Goal: Information Seeking & Learning: Learn about a topic

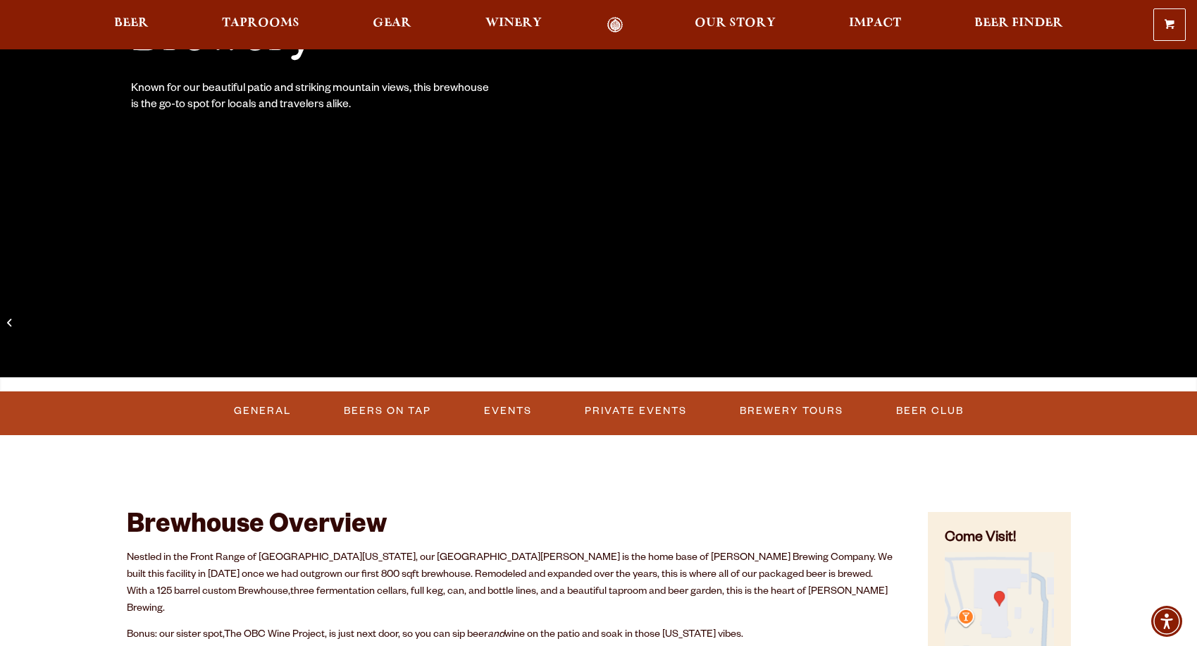
scroll to position [350, 0]
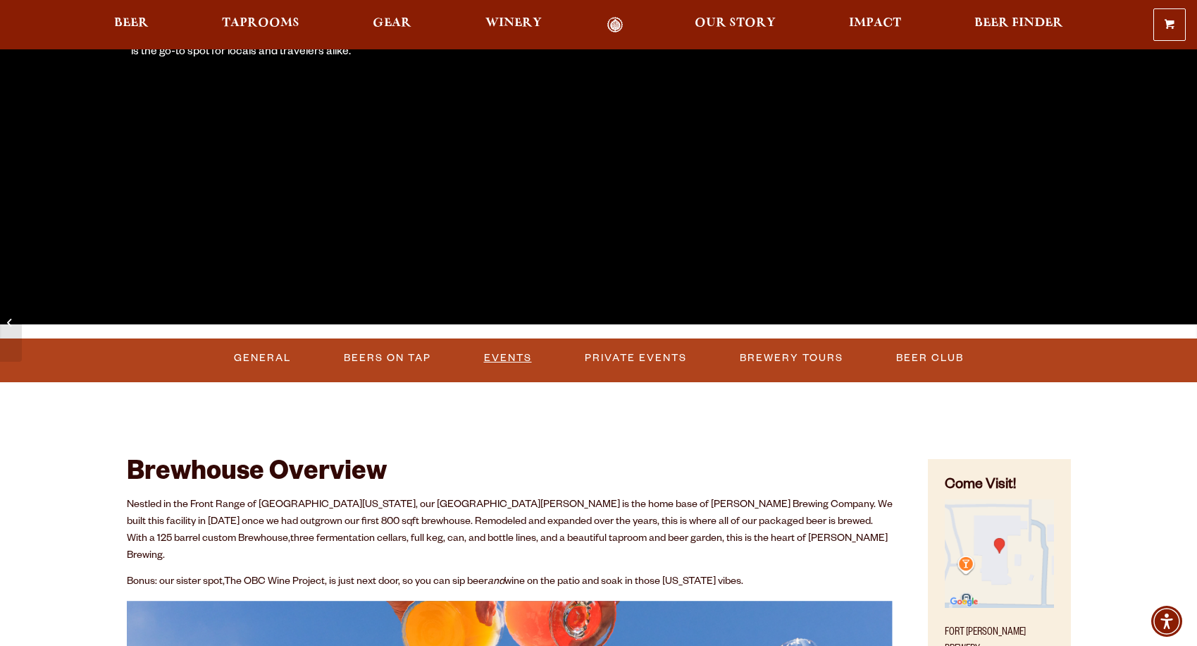
click at [507, 357] on link "Events" at bounding box center [508, 358] width 59 height 32
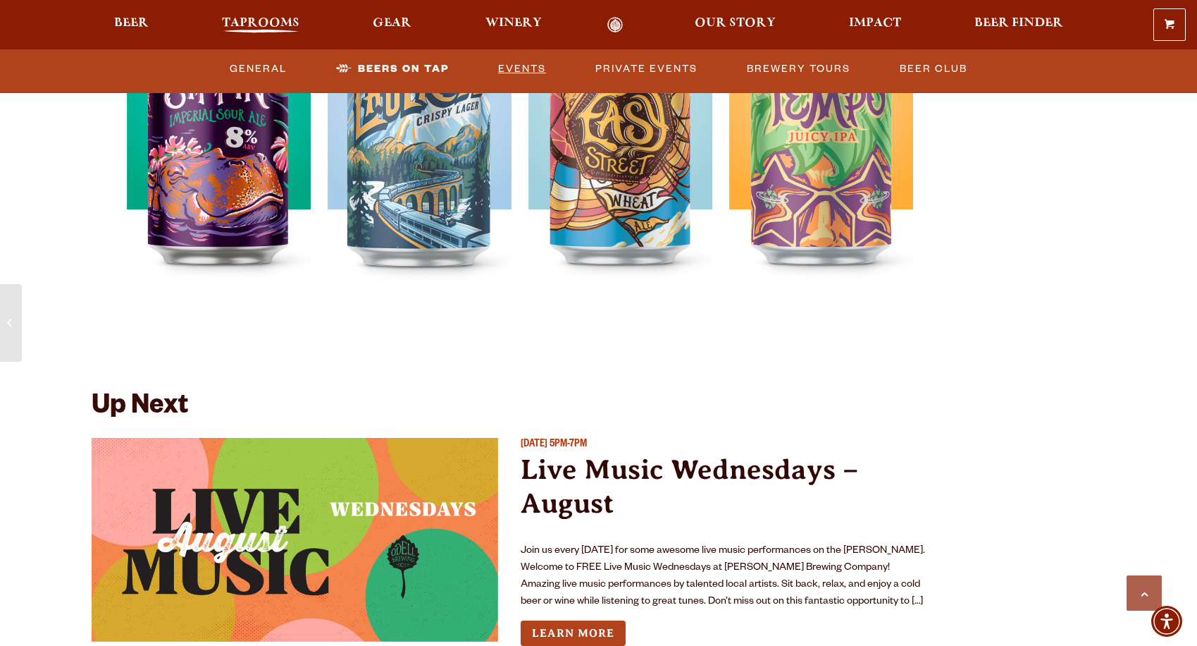
scroll to position [4717, 0]
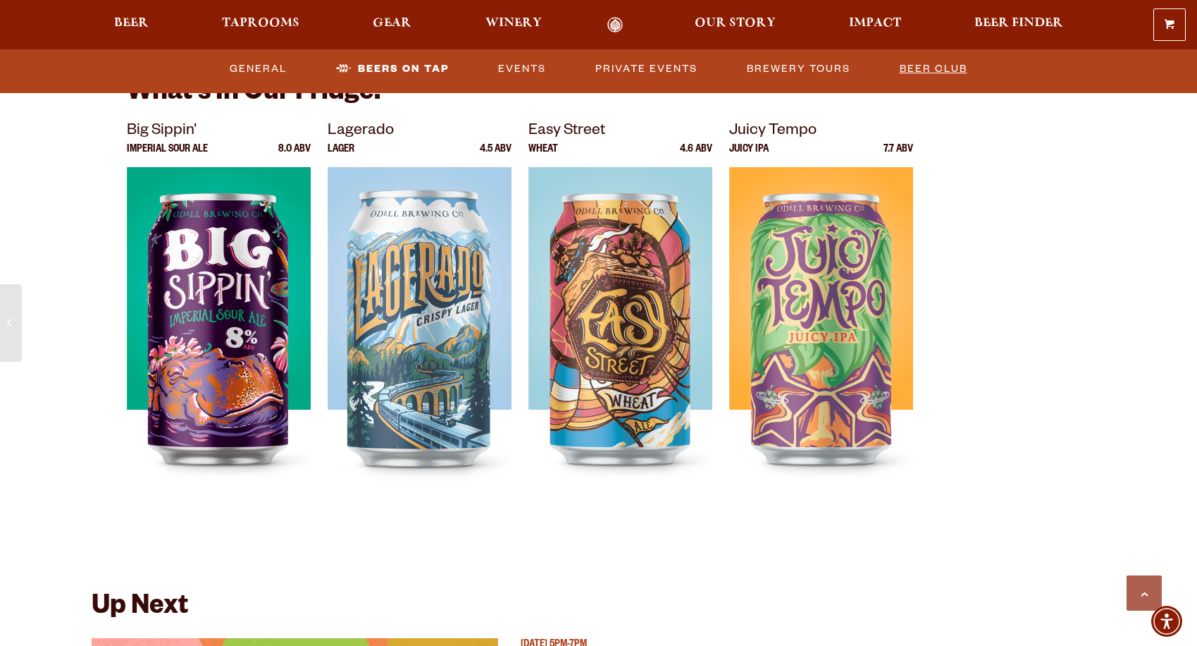
click at [934, 68] on link "Beer Club" at bounding box center [933, 69] width 79 height 32
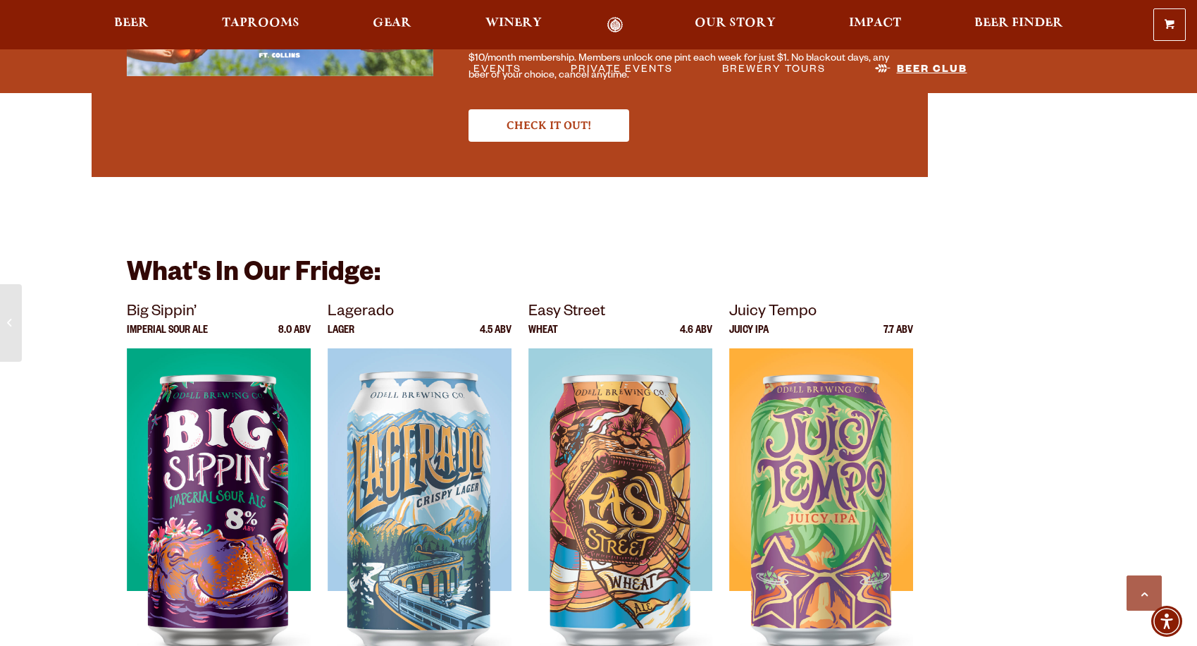
scroll to position [4530, 0]
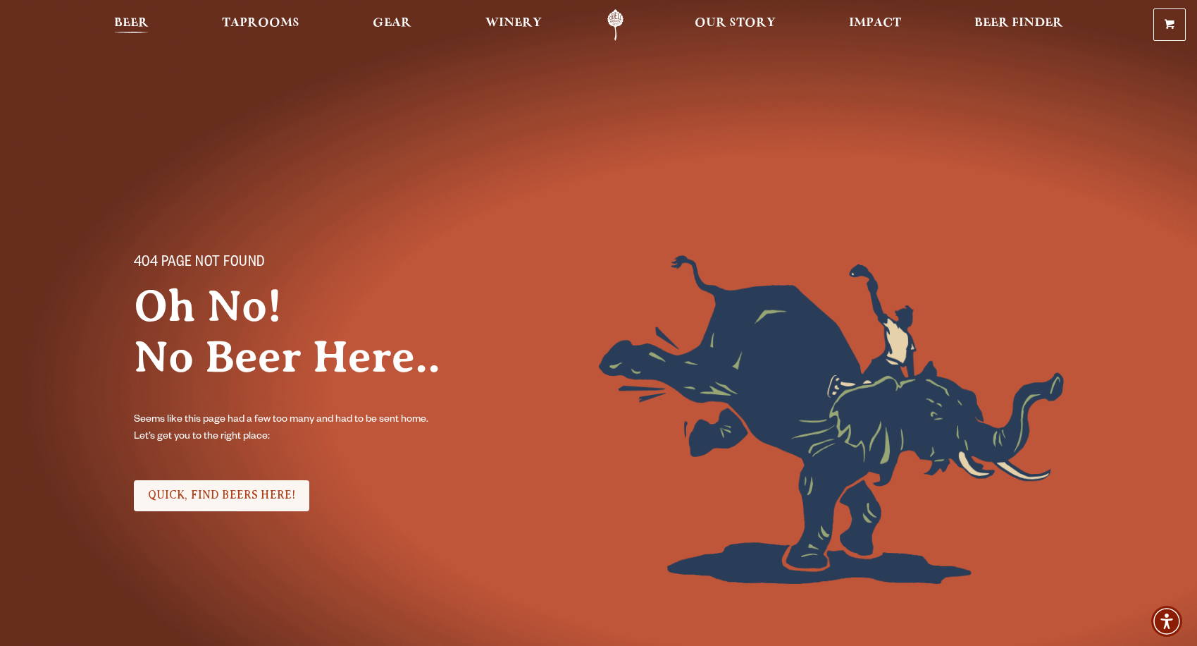
click at [146, 26] on span "Beer" at bounding box center [131, 23] width 35 height 11
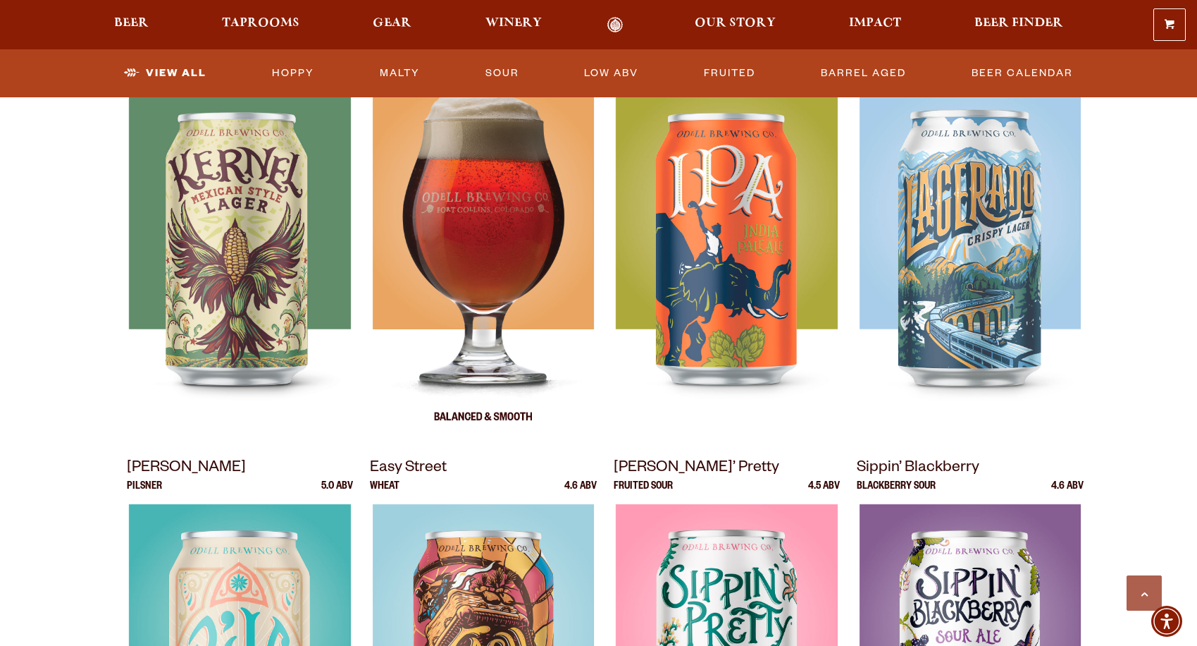
scroll to position [658, 0]
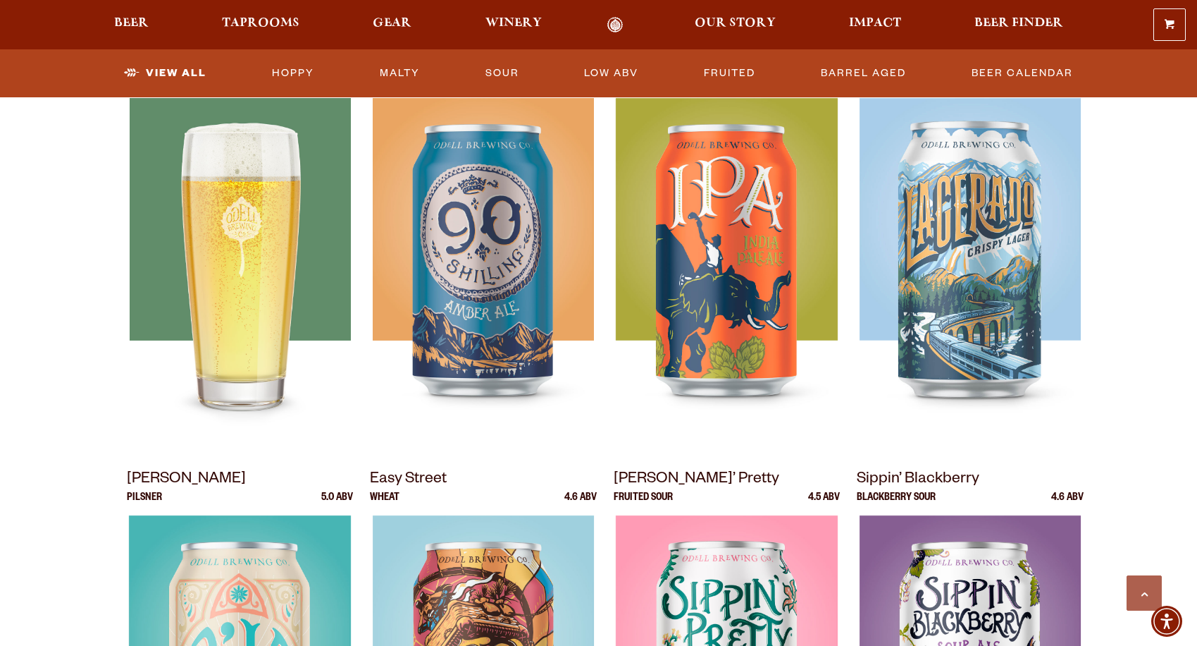
click at [257, 284] on img at bounding box center [239, 274] width 221 height 352
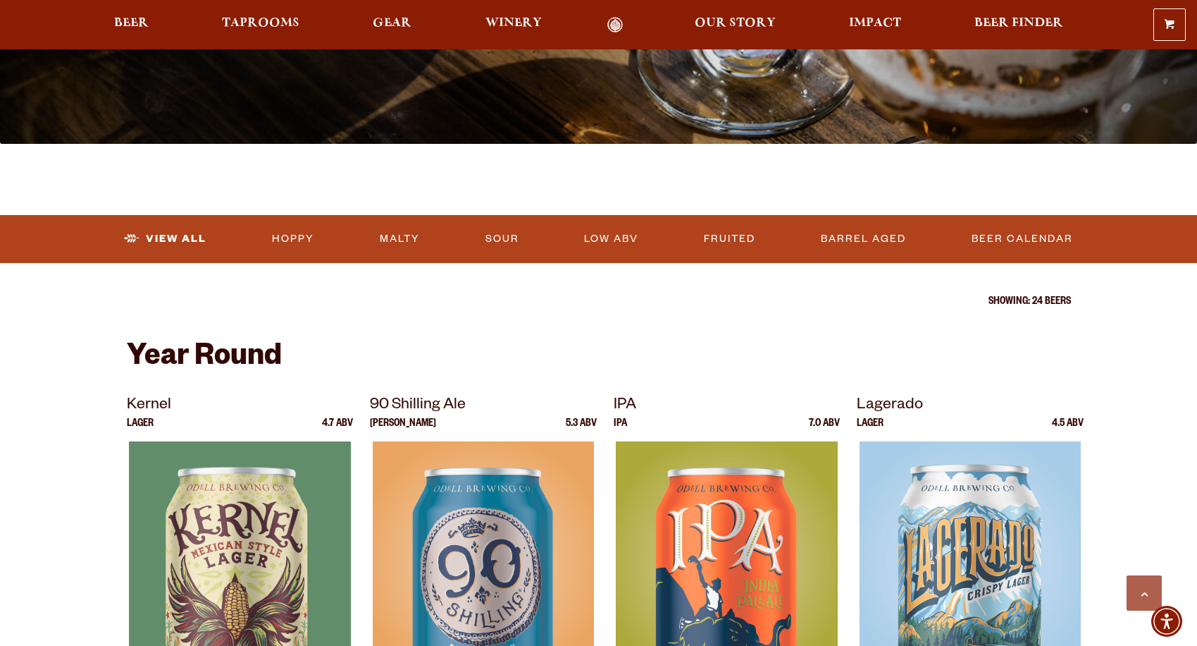
scroll to position [0, 0]
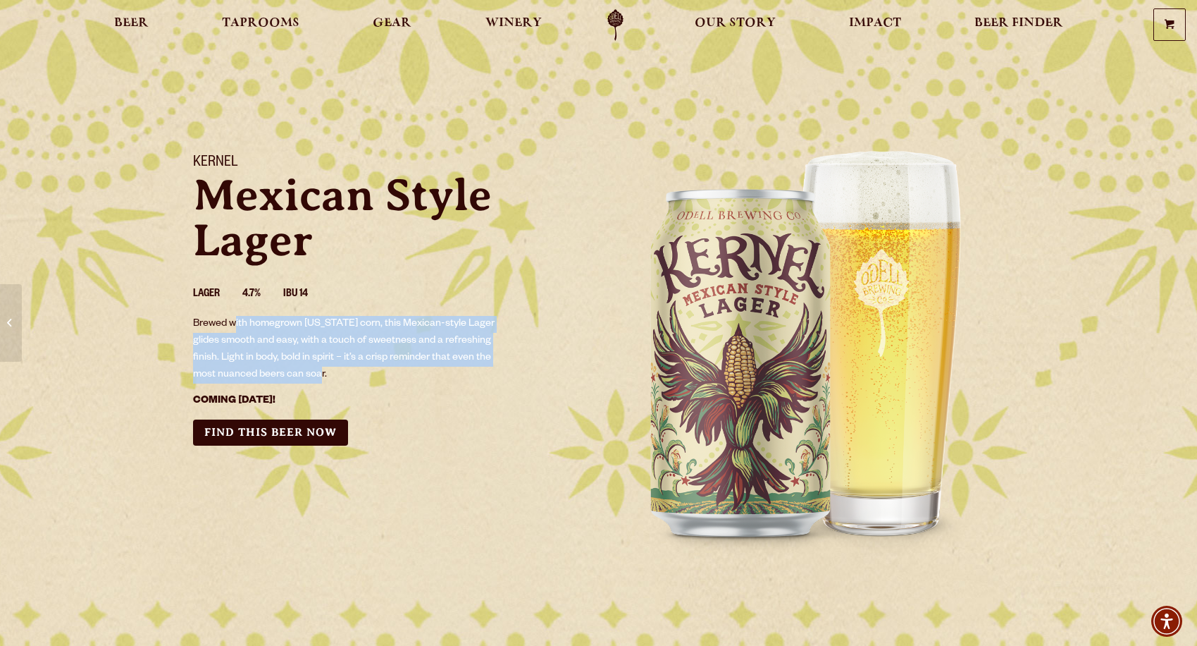
drag, startPoint x: 236, startPoint y: 323, endPoint x: 355, endPoint y: 370, distance: 127.2
click at [355, 370] on p "Brewed with homegrown Colorado corn, this Mexican-style Lager glides smooth and…" at bounding box center [349, 350] width 312 height 68
click at [342, 351] on p "Brewed with homegrown Colorado corn, this Mexican-style Lager glides smooth and…" at bounding box center [349, 350] width 312 height 68
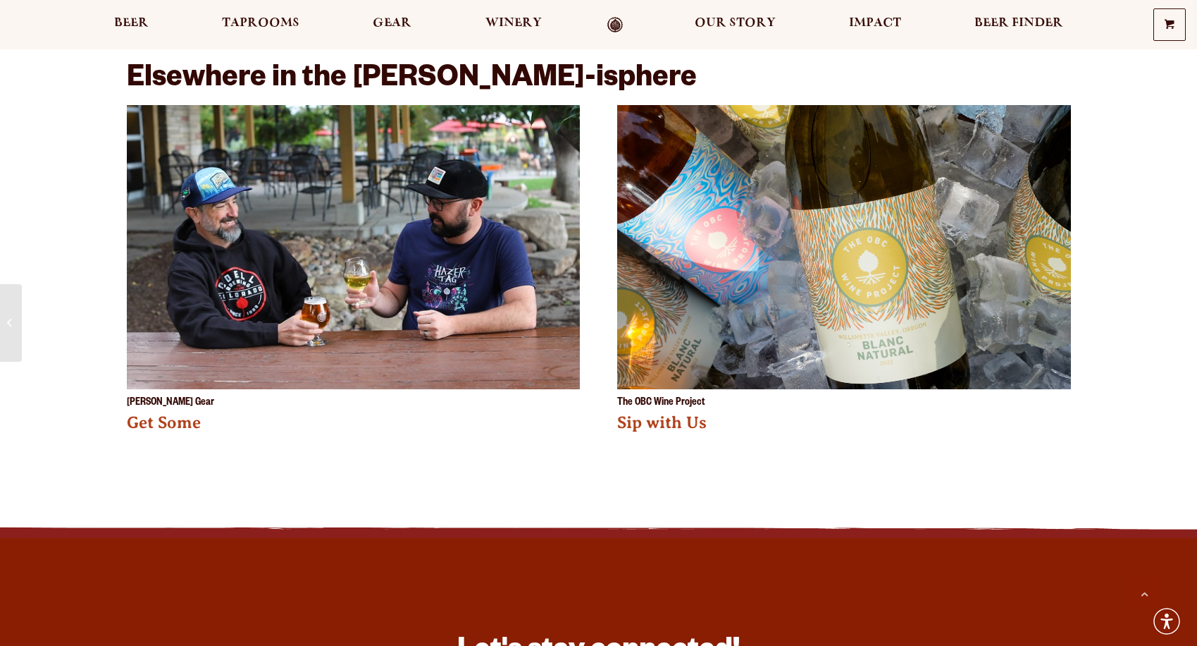
scroll to position [2021, 0]
